Goal: Transaction & Acquisition: Purchase product/service

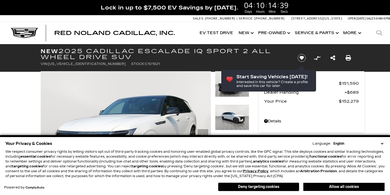
scroll to position [79, 0]
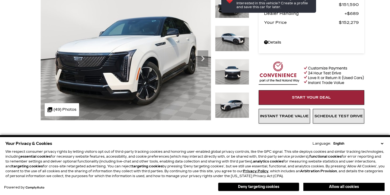
click at [369, 185] on button "Allow all cookies" at bounding box center [344, 187] width 81 height 8
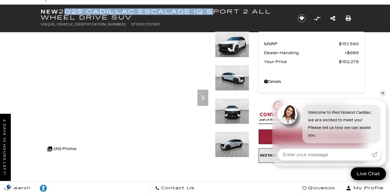
scroll to position [24, 0]
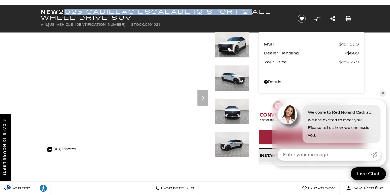
drag, startPoint x: 63, startPoint y: 13, endPoint x: 250, endPoint y: 11, distance: 187.1
click at [250, 11] on h1 "New 2025 Cadillac ESCALADE IQ Sport 2 All Wheel Drive SUV" at bounding box center [165, 15] width 248 height 12
copy h1 "2025 Cadillac ESCALADE IQ Sport 2"
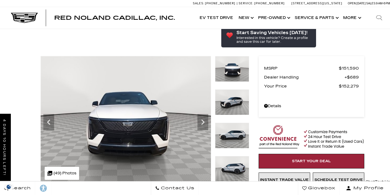
click at [218, 123] on div at bounding box center [232, 139] width 34 height 33
click at [219, 156] on img at bounding box center [232, 169] width 34 height 26
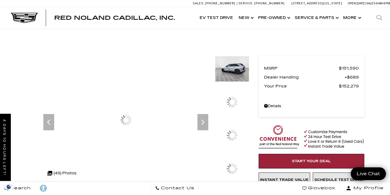
scroll to position [57, 0]
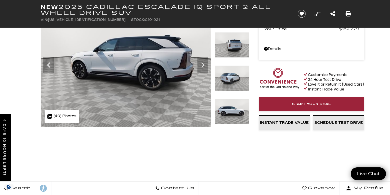
click at [226, 114] on img at bounding box center [232, 112] width 34 height 26
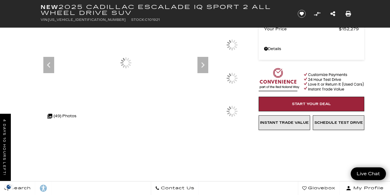
scroll to position [0, 0]
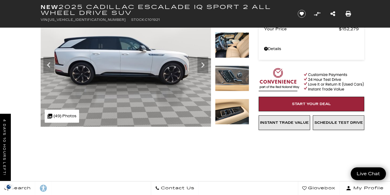
click at [226, 114] on img at bounding box center [232, 112] width 34 height 26
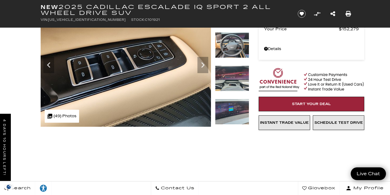
click at [226, 114] on img at bounding box center [232, 112] width 34 height 26
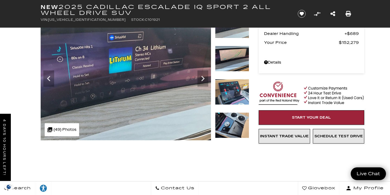
scroll to position [16, 0]
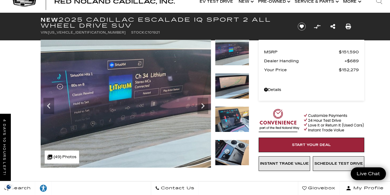
click at [227, 92] on img at bounding box center [232, 86] width 34 height 26
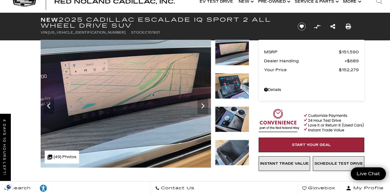
click at [231, 112] on img at bounding box center [232, 120] width 34 height 26
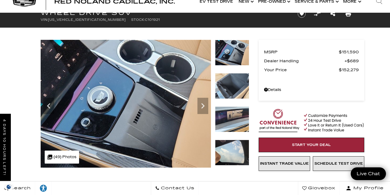
scroll to position [44, 0]
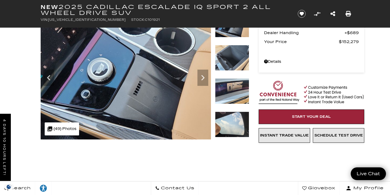
click at [231, 112] on img at bounding box center [232, 125] width 34 height 26
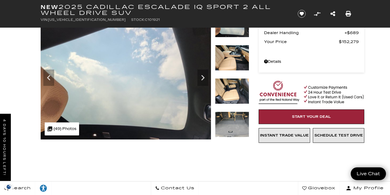
click at [231, 115] on img at bounding box center [232, 125] width 34 height 26
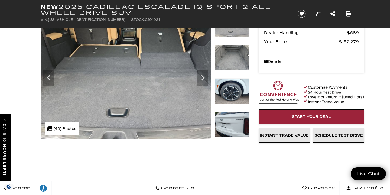
scroll to position [58, 0]
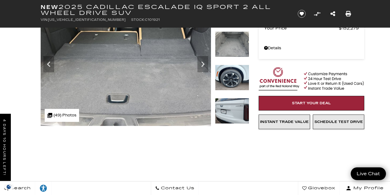
click at [230, 81] on img at bounding box center [232, 78] width 34 height 26
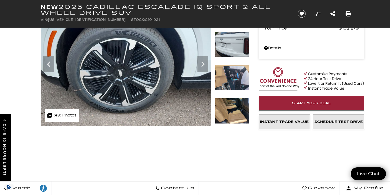
click at [230, 81] on img at bounding box center [232, 78] width 34 height 26
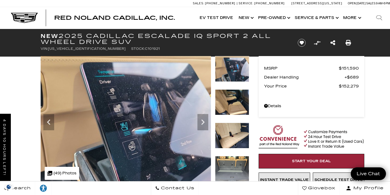
scroll to position [67, 0]
